Goal: Information Seeking & Learning: Understand process/instructions

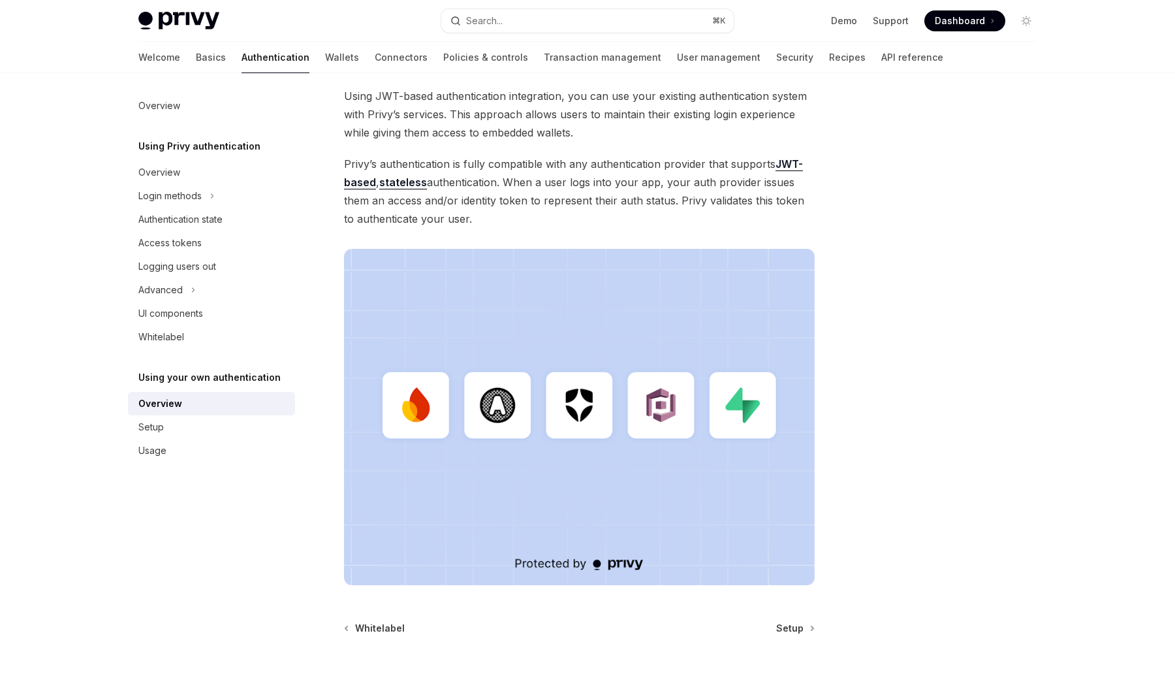
scroll to position [269, 0]
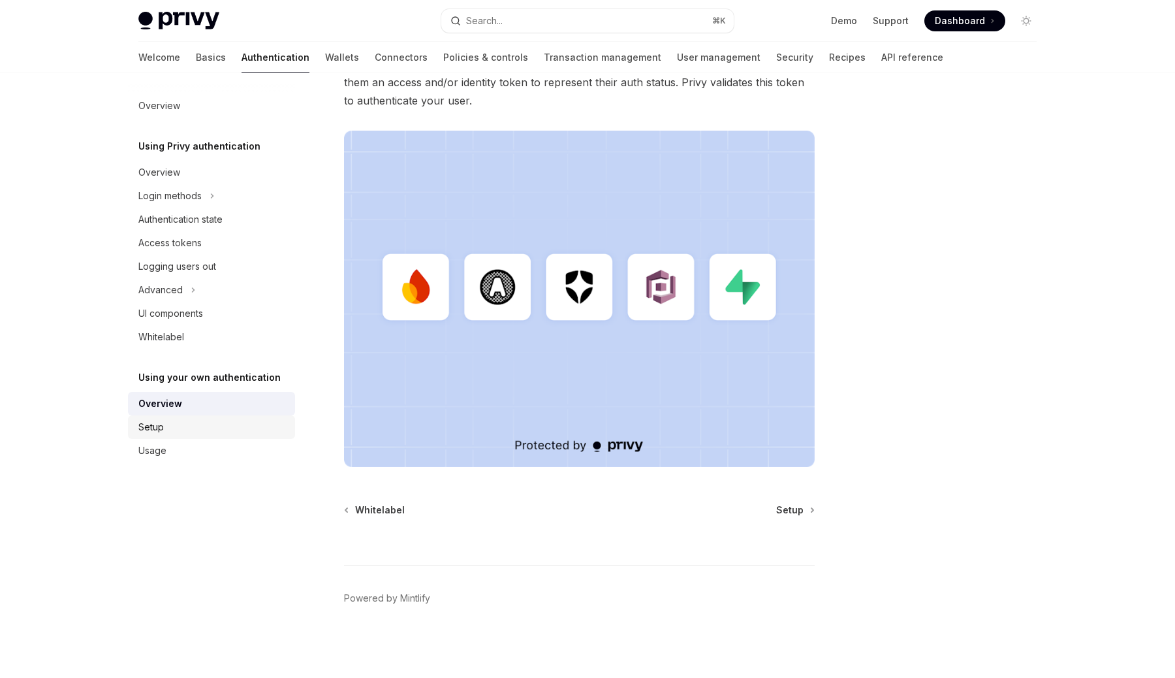
click at [169, 421] on div "Setup" at bounding box center [212, 427] width 149 height 16
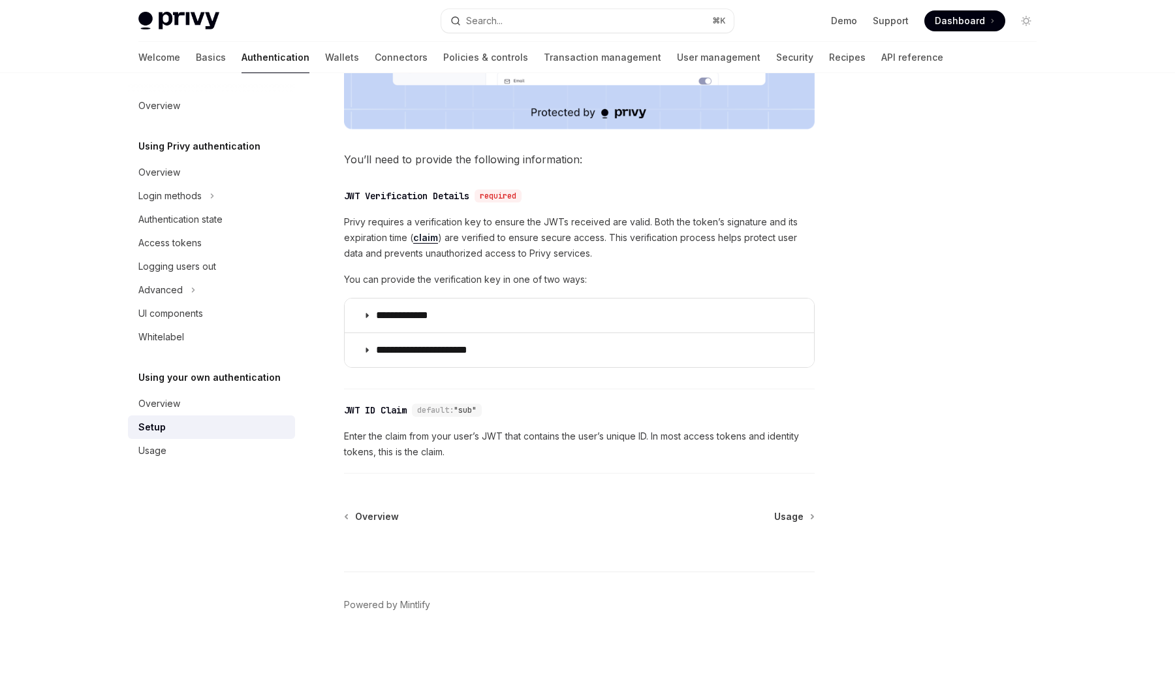
scroll to position [561, 0]
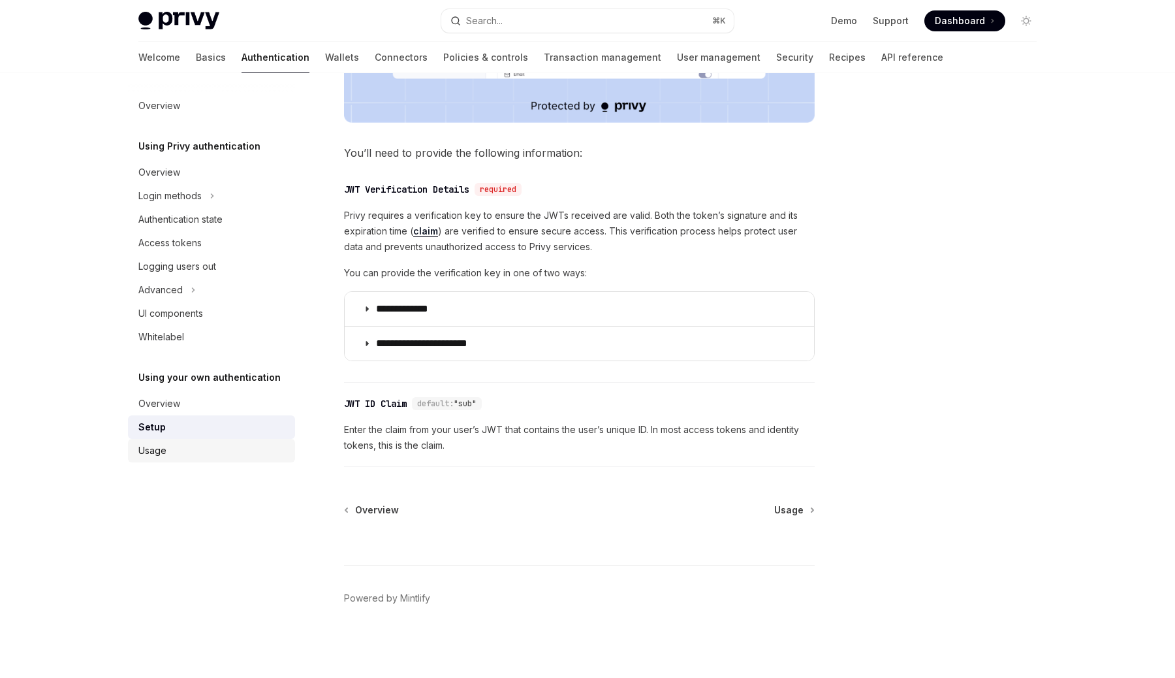
click at [234, 449] on div "Usage" at bounding box center [212, 451] width 149 height 16
type textarea "*"
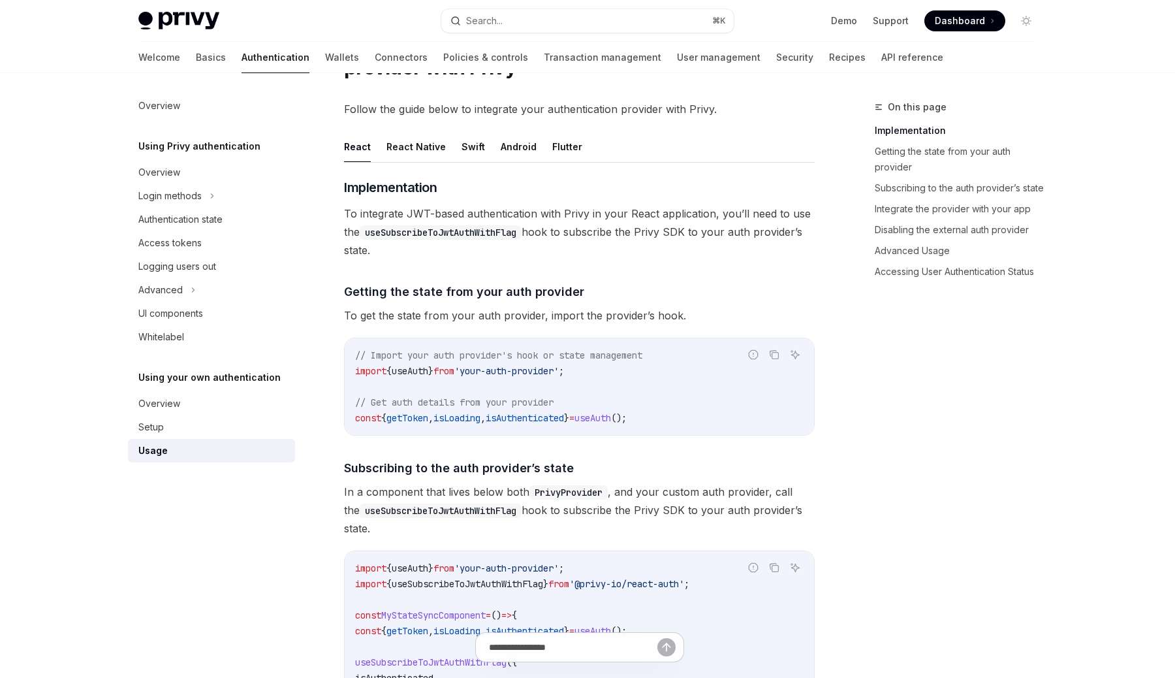
scroll to position [89, 0]
